Goal: Information Seeking & Learning: Learn about a topic

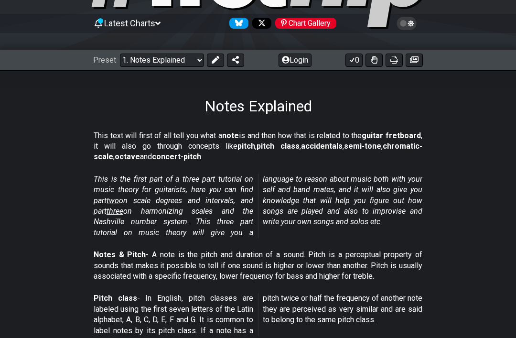
scroll to position [86, 0]
click at [52, 213] on section "This is the first part of a three part tutorial on music theory for guitarists,…" at bounding box center [258, 208] width 516 height 76
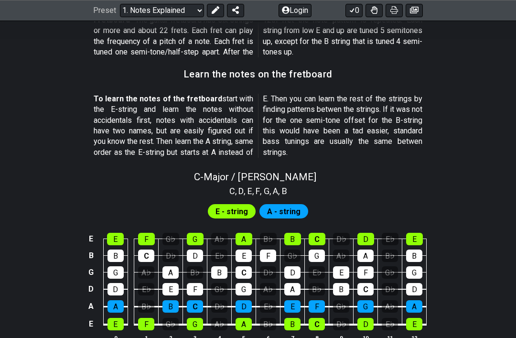
scroll to position [817, 0]
click at [193, 283] on div "F" at bounding box center [195, 289] width 16 height 12
click at [196, 306] on td "G" at bounding box center [195, 315] width 24 height 18
click at [197, 301] on div "C" at bounding box center [195, 306] width 16 height 12
click at [194, 333] on th "3" at bounding box center [195, 338] width 24 height 10
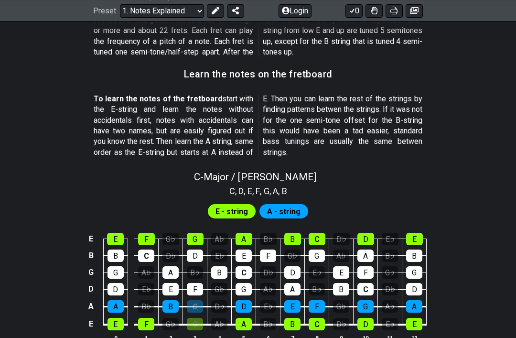
click at [196, 318] on div "G" at bounding box center [195, 324] width 16 height 12
click at [195, 318] on div "G" at bounding box center [195, 324] width 16 height 12
click at [198, 302] on div "C" at bounding box center [195, 306] width 16 height 12
click at [149, 319] on div "F" at bounding box center [146, 324] width 16 height 12
click at [155, 313] on td "F" at bounding box center [146, 315] width 24 height 18
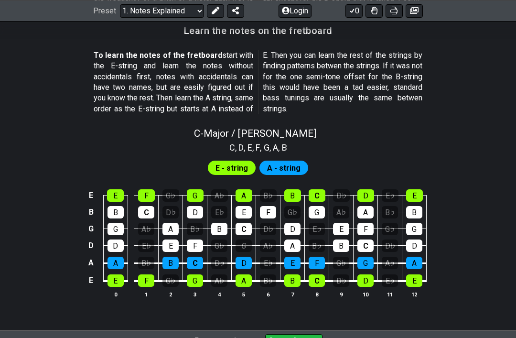
scroll to position [906, 0]
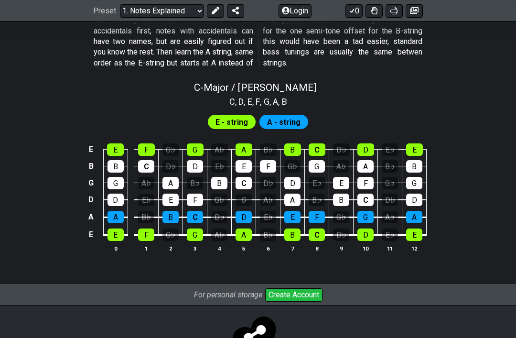
click at [206, 325] on div at bounding box center [258, 341] width 516 height 46
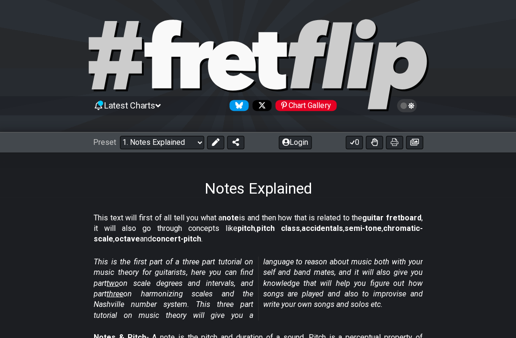
scroll to position [4, 0]
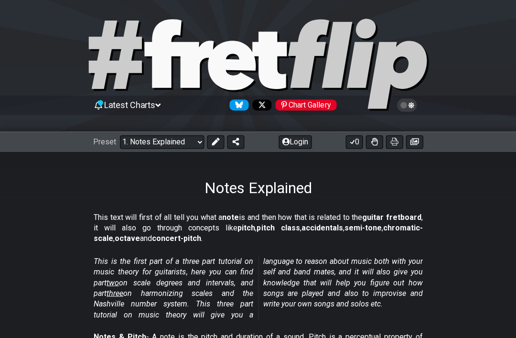
click at [192, 147] on select "Welcome to #fretflip! Initial Preset Custom Preset Minor Pentatonic Major Penta…" at bounding box center [162, 141] width 84 height 13
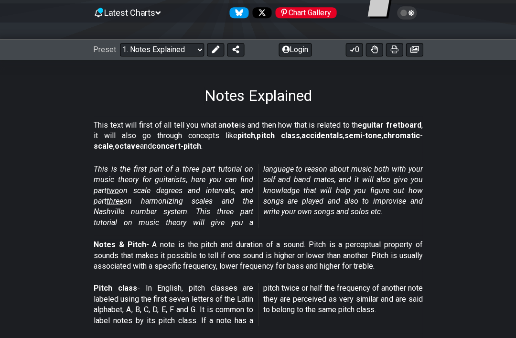
scroll to position [98, 0]
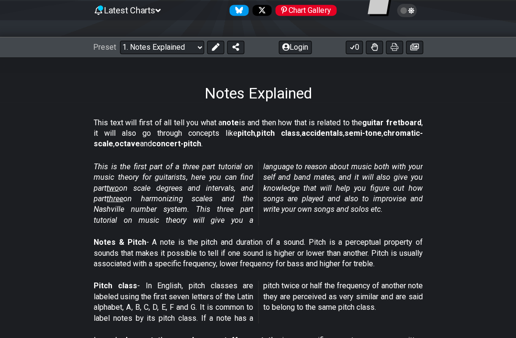
click at [119, 185] on span "two" at bounding box center [113, 187] width 12 height 9
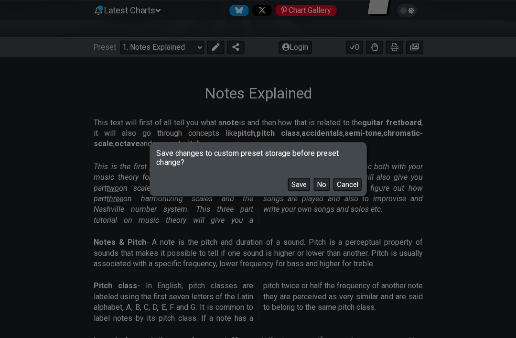
click at [322, 191] on button "No" at bounding box center [322, 184] width 16 height 13
select select "/scale-degrees-and-intervals"
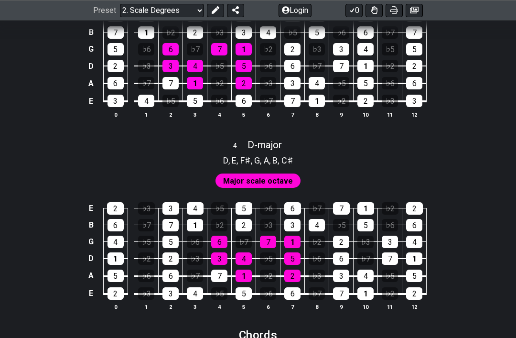
scroll to position [1268, 0]
click at [273, 236] on div "7" at bounding box center [268, 242] width 16 height 12
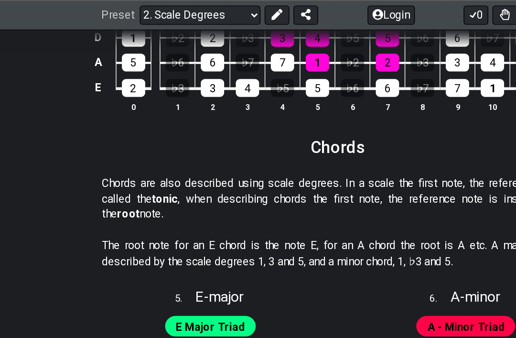
scroll to position [1500, 0]
